Goal: Check status: Check status

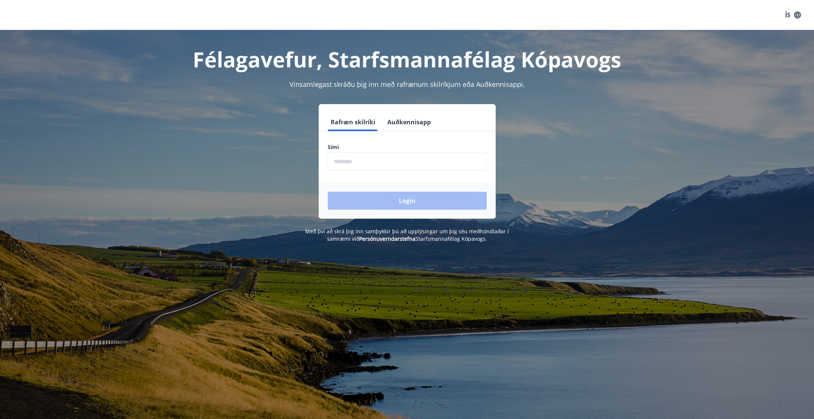
click at [376, 161] on input "phone" at bounding box center [407, 162] width 159 height 18
type input "********"
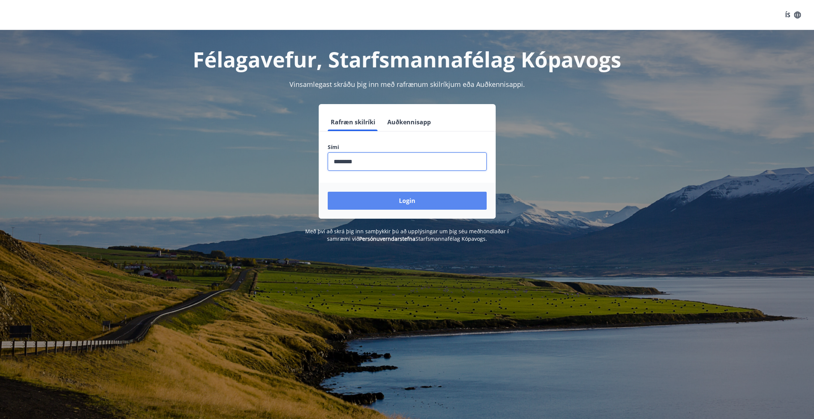
click at [383, 202] on button "Login" at bounding box center [407, 201] width 159 height 18
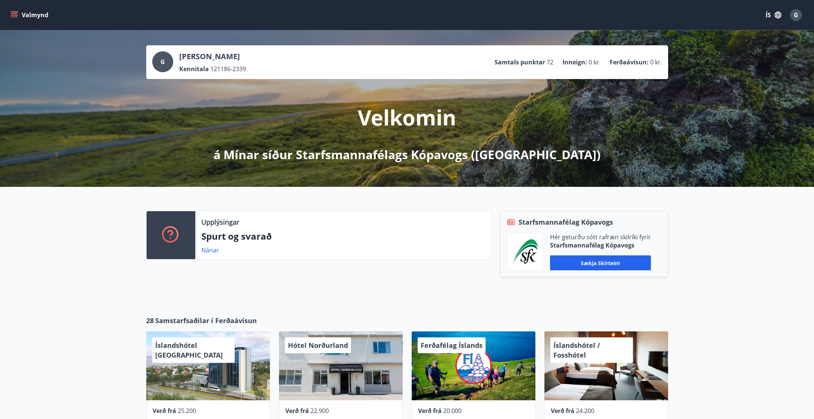
drag, startPoint x: 39, startPoint y: 21, endPoint x: 31, endPoint y: 18, distance: 9.1
click at [39, 21] on button "Valmynd" at bounding box center [30, 14] width 42 height 13
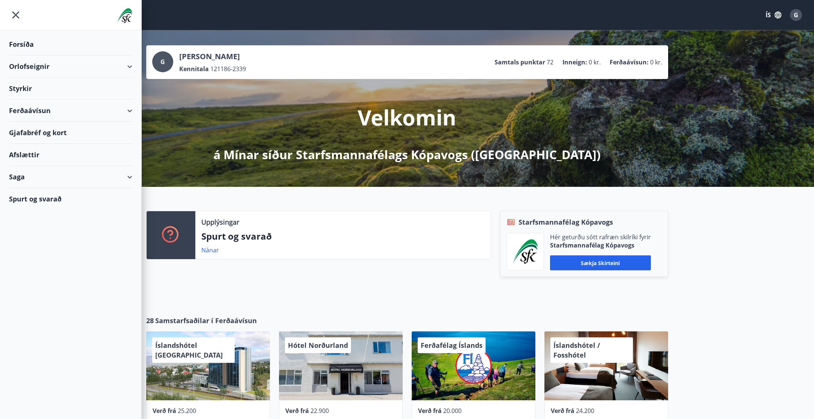
click at [37, 93] on div "Styrkir" at bounding box center [70, 89] width 123 height 22
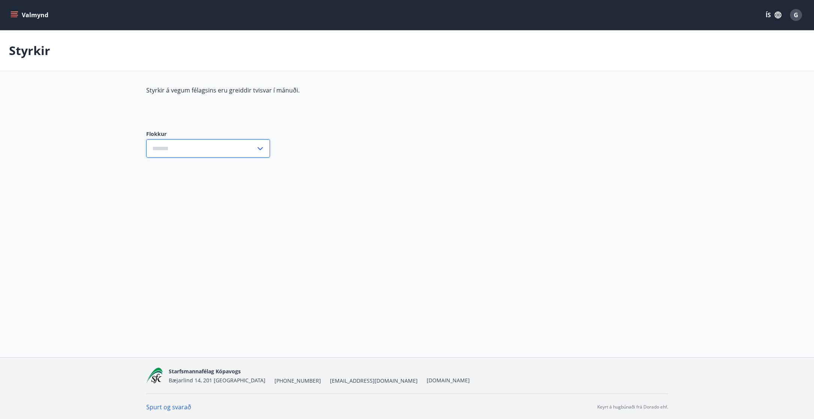
click at [193, 150] on input "text" at bounding box center [200, 148] width 109 height 18
type input "***"
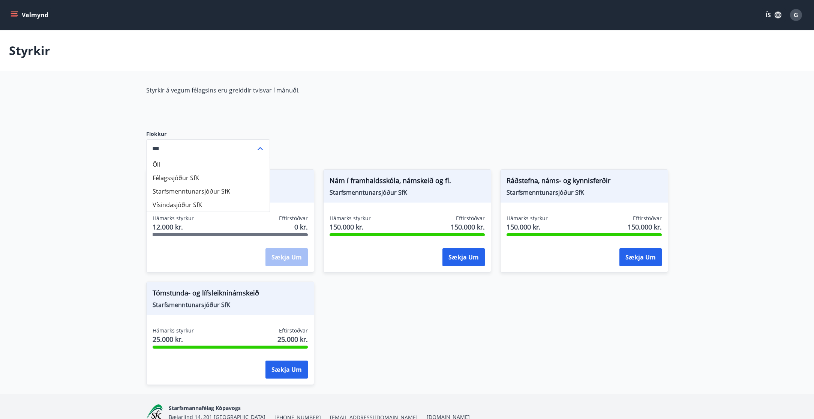
click at [402, 125] on div "Styrkir á vegum félagsins eru greiddir tvisvar í mánuði. Flokkur Öll Félagssjóð…" at bounding box center [407, 240] width 522 height 308
click at [484, 121] on div "Styrkir á vegum félagsins eru greiddir tvisvar í mánuði. Flokkur Öll Félagssjóð…" at bounding box center [407, 240] width 522 height 308
click at [241, 148] on input "***" at bounding box center [200, 148] width 109 height 18
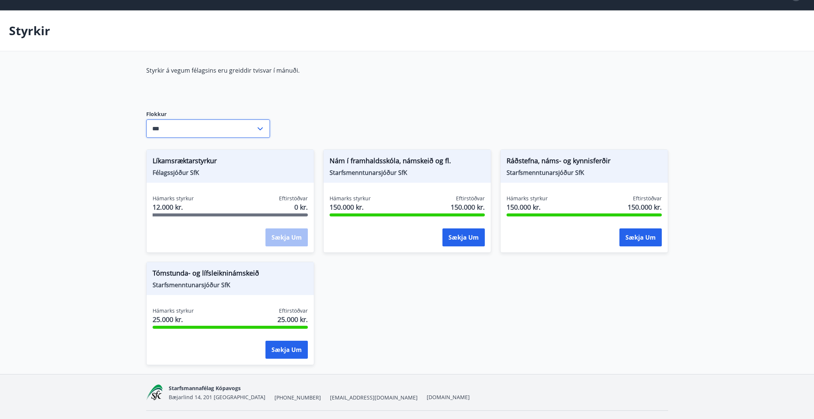
scroll to position [38, 0]
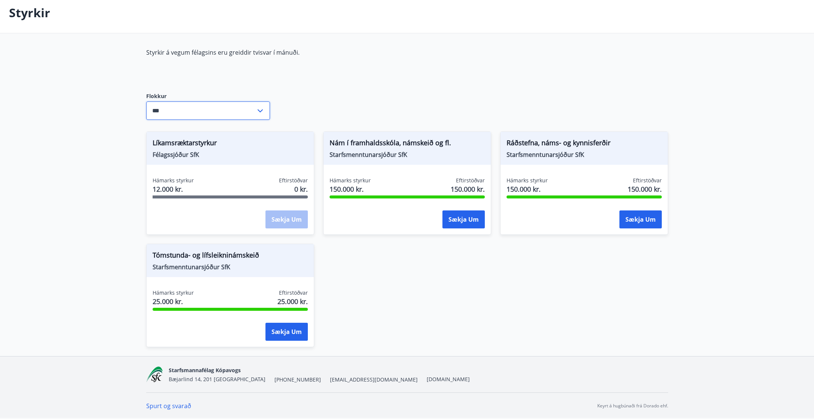
click at [284, 199] on div "Hámarks styrkur 12.000 kr. Eftirstöðvar 0 kr. Sækja um" at bounding box center [230, 204] width 167 height 55
click at [191, 153] on span "Félagssjóður SfK" at bounding box center [230, 155] width 155 height 8
click at [194, 142] on span "Líkamsræktarstyrkur" at bounding box center [230, 144] width 155 height 13
click at [194, 141] on span "Líkamsræktarstyrkur" at bounding box center [230, 144] width 155 height 13
drag, startPoint x: 188, startPoint y: 165, endPoint x: 188, endPoint y: 186, distance: 20.6
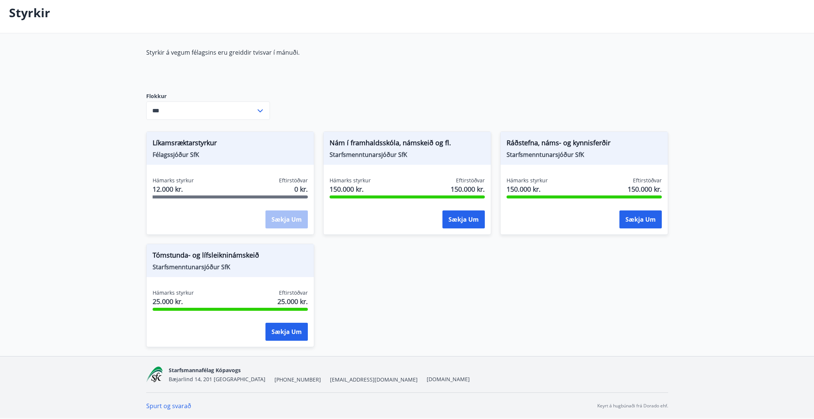
click at [188, 166] on div "Líkamsræktarstyrkur Félagssjóður SfK Hámarks styrkur 12.000 kr. Eftirstöðvar 0 …" at bounding box center [230, 183] width 168 height 103
drag, startPoint x: 186, startPoint y: 194, endPoint x: 256, endPoint y: 213, distance: 72.7
click at [186, 195] on div "Hámarks styrkur 12.000 kr." at bounding box center [173, 186] width 41 height 19
click at [290, 219] on div "Sækja um" at bounding box center [286, 220] width 42 height 19
drag, startPoint x: 297, startPoint y: 186, endPoint x: 185, endPoint y: 180, distance: 112.2
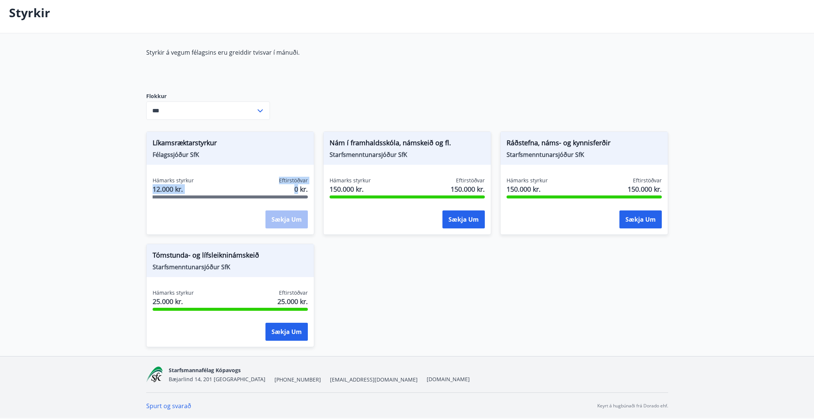
click at [185, 180] on div "Hámarks styrkur 12.000 kr. Eftirstöðvar 0 kr." at bounding box center [230, 186] width 155 height 19
click at [185, 180] on span "Hámarks styrkur" at bounding box center [173, 180] width 41 height 7
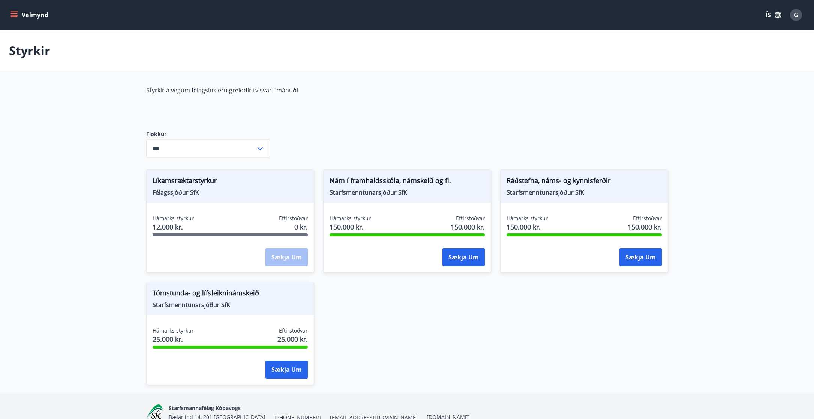
click at [6, 15] on div "Valmynd ÍS G" at bounding box center [407, 15] width 814 height 30
click at [13, 14] on icon "menu" at bounding box center [13, 14] width 7 height 7
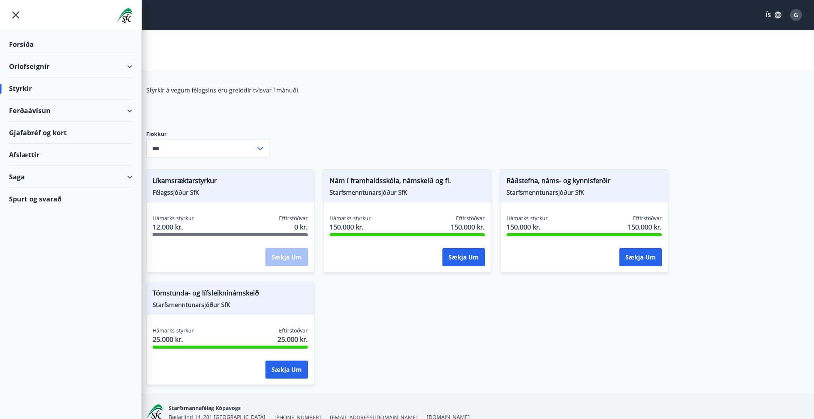
click at [39, 182] on div "Saga" at bounding box center [70, 177] width 123 height 22
click at [39, 226] on div "Umsóknir" at bounding box center [70, 228] width 111 height 16
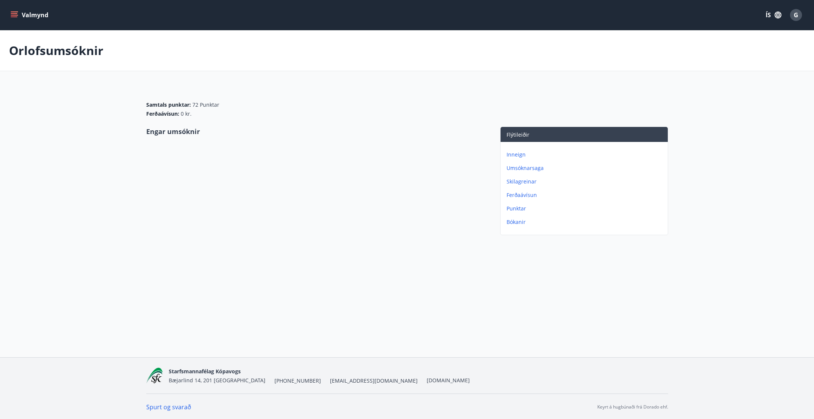
click at [12, 14] on icon "menu" at bounding box center [14, 13] width 7 height 1
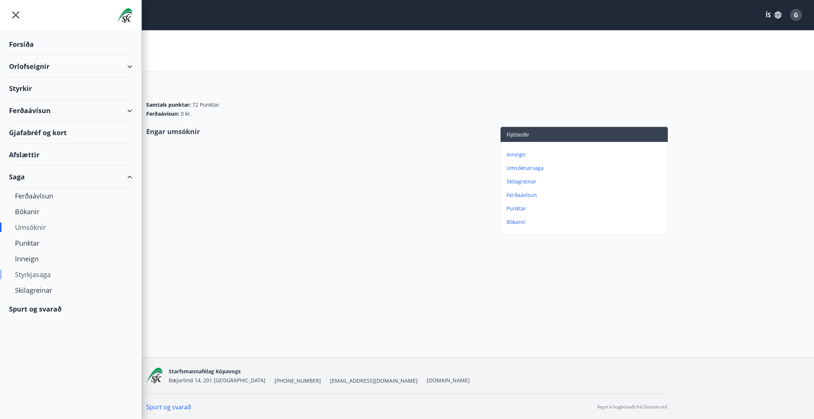
click at [45, 275] on div "Styrkjasaga" at bounding box center [70, 275] width 111 height 16
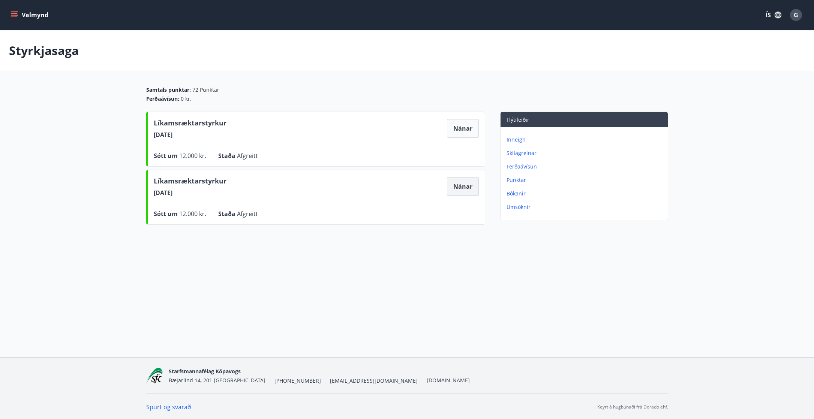
click at [473, 188] on button "Nánar" at bounding box center [463, 186] width 32 height 19
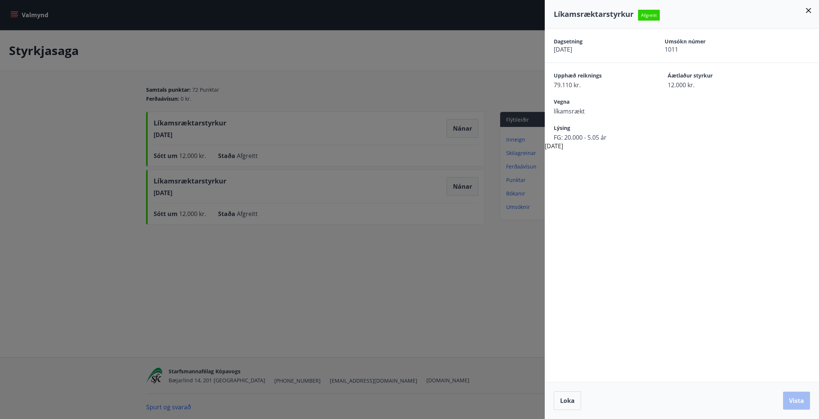
click at [329, 307] on div at bounding box center [409, 209] width 819 height 419
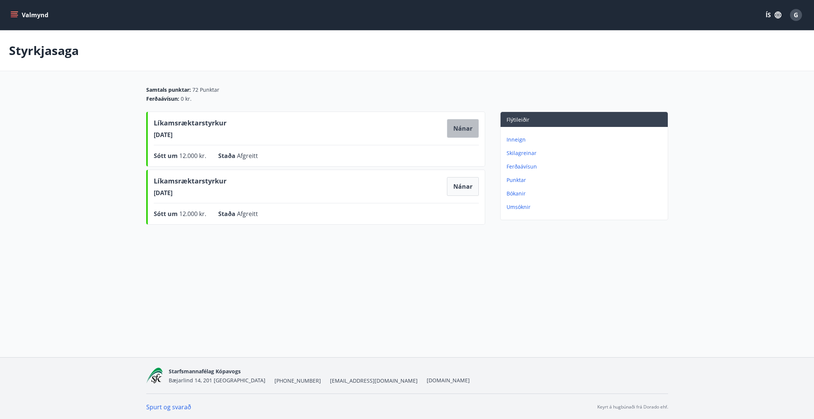
click at [460, 126] on button "Nánar" at bounding box center [463, 128] width 32 height 19
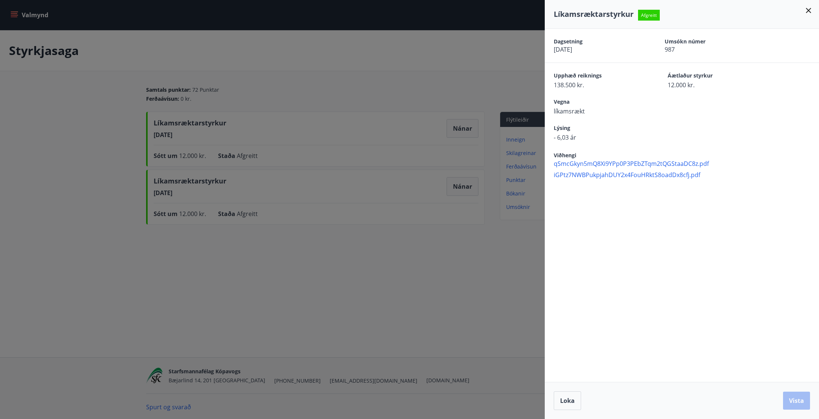
click at [603, 163] on span "qSmcGkyn5mQ8Xi9YPp0P3PEbZTqm2tQGStaaDC8z.pdf" at bounding box center [686, 164] width 265 height 8
click at [584, 174] on span "iGPtz7NWBPukpjahDUY2x4FouHRktS8oadDx8cfj.pdf" at bounding box center [686, 175] width 265 height 8
click at [331, 280] on div at bounding box center [409, 209] width 819 height 419
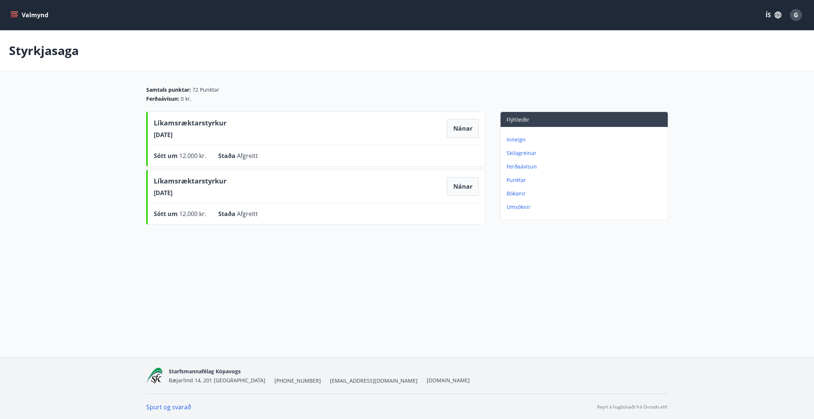
click at [16, 16] on icon "menu" at bounding box center [13, 14] width 7 height 7
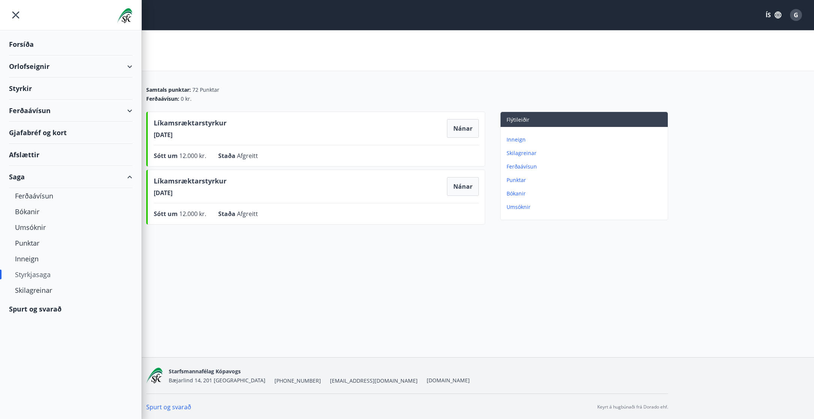
click at [27, 87] on div "Styrkir" at bounding box center [70, 89] width 123 height 22
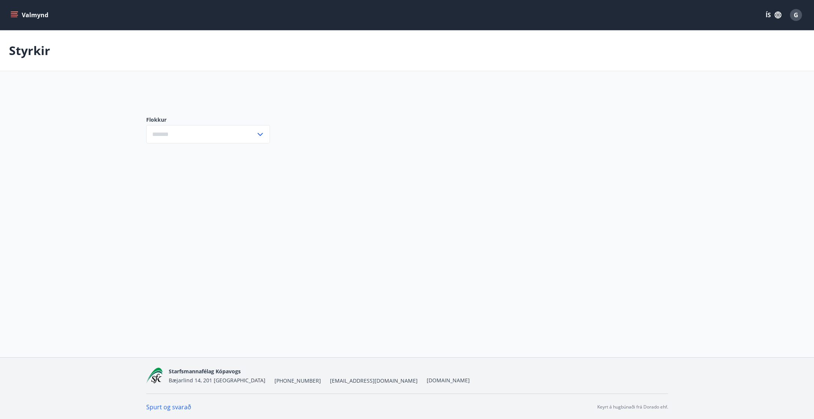
type input "***"
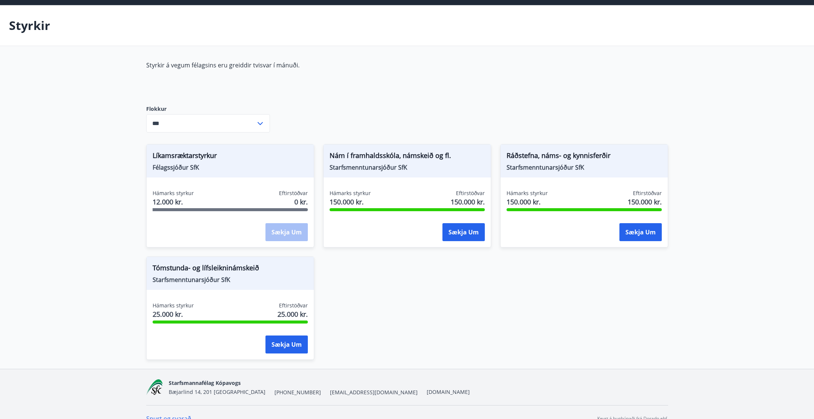
scroll to position [37, 0]
